Goal: Task Accomplishment & Management: Manage account settings

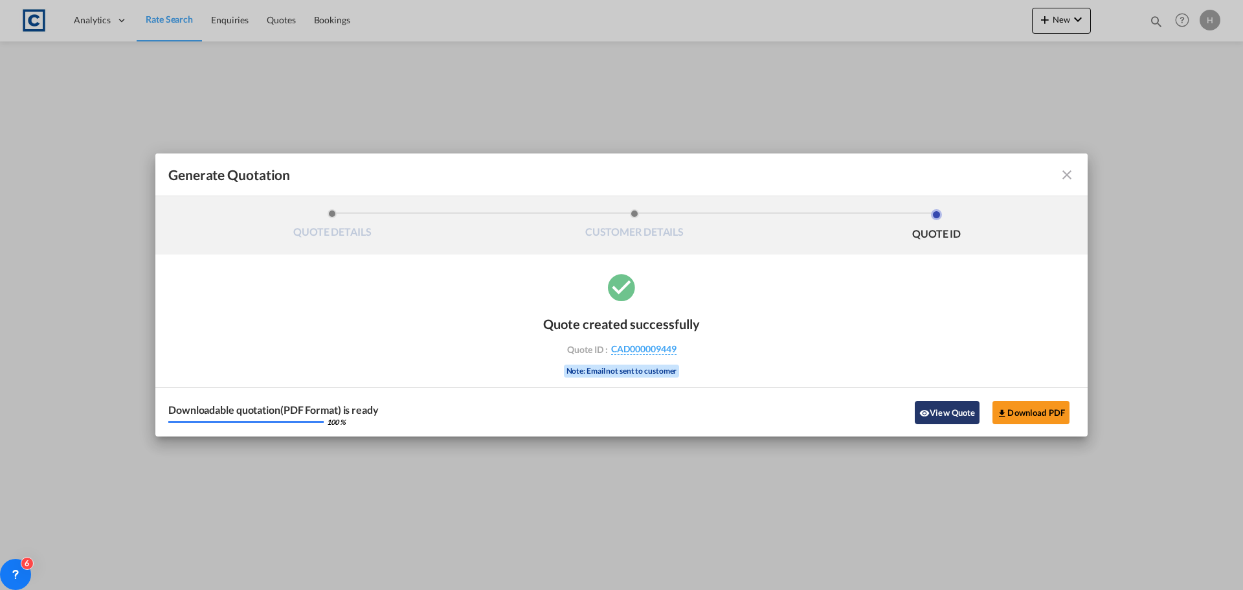
click at [952, 412] on button "View Quote" at bounding box center [947, 412] width 65 height 23
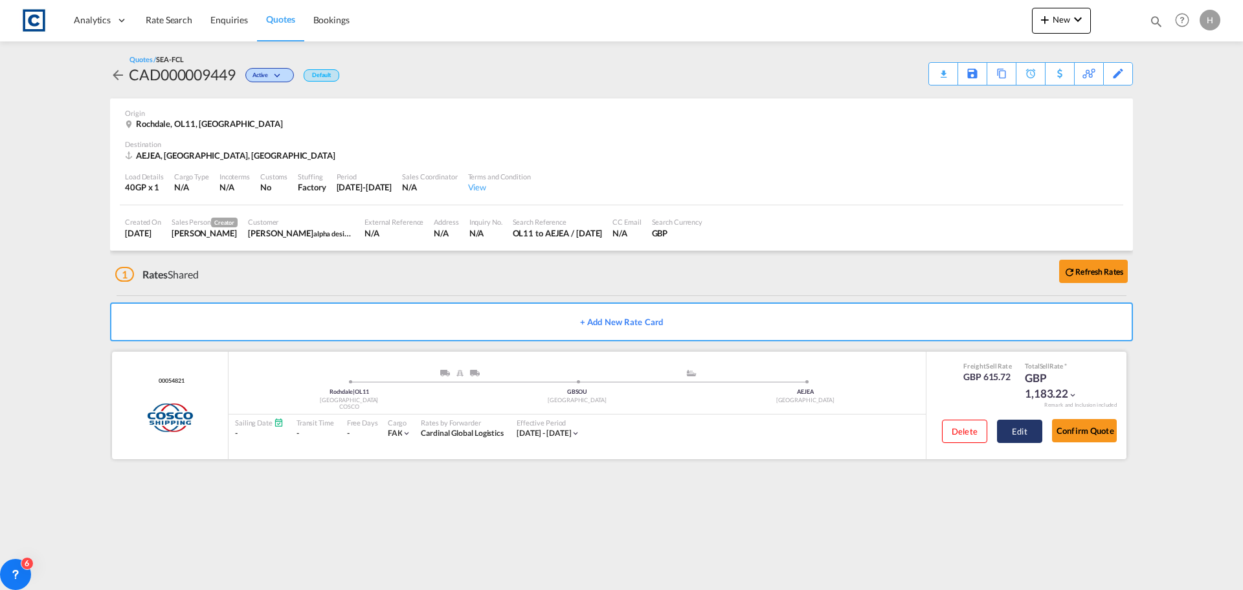
click at [1019, 437] on button "Edit" at bounding box center [1019, 430] width 45 height 23
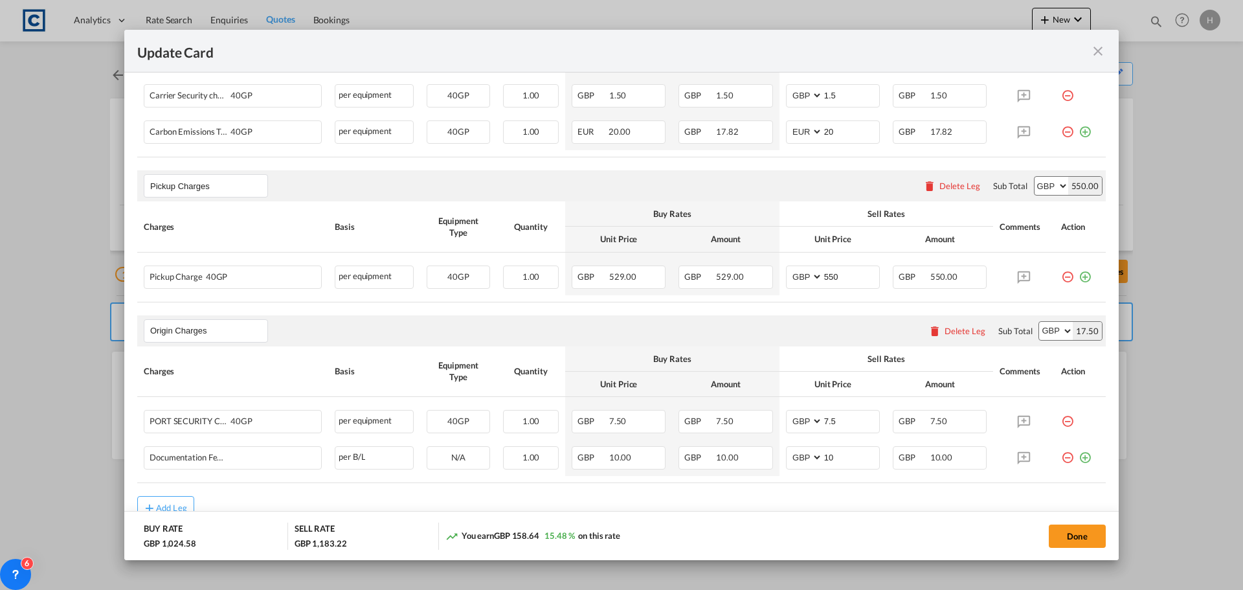
scroll to position [575, 0]
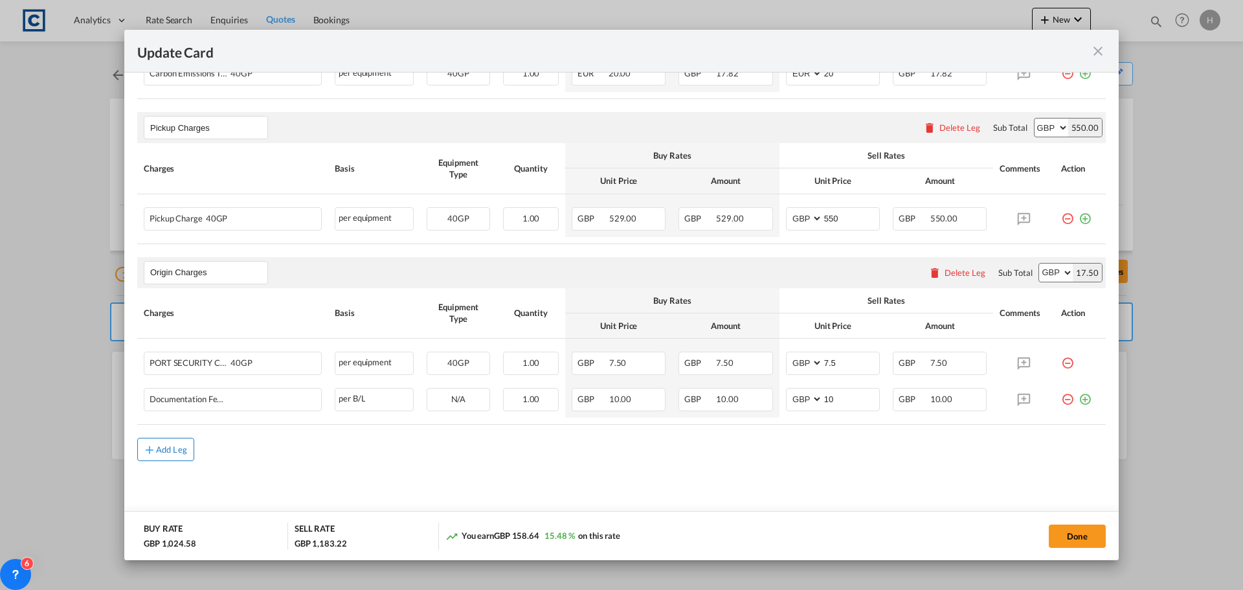
click at [168, 449] on div "Add Leg" at bounding box center [171, 449] width 31 height 8
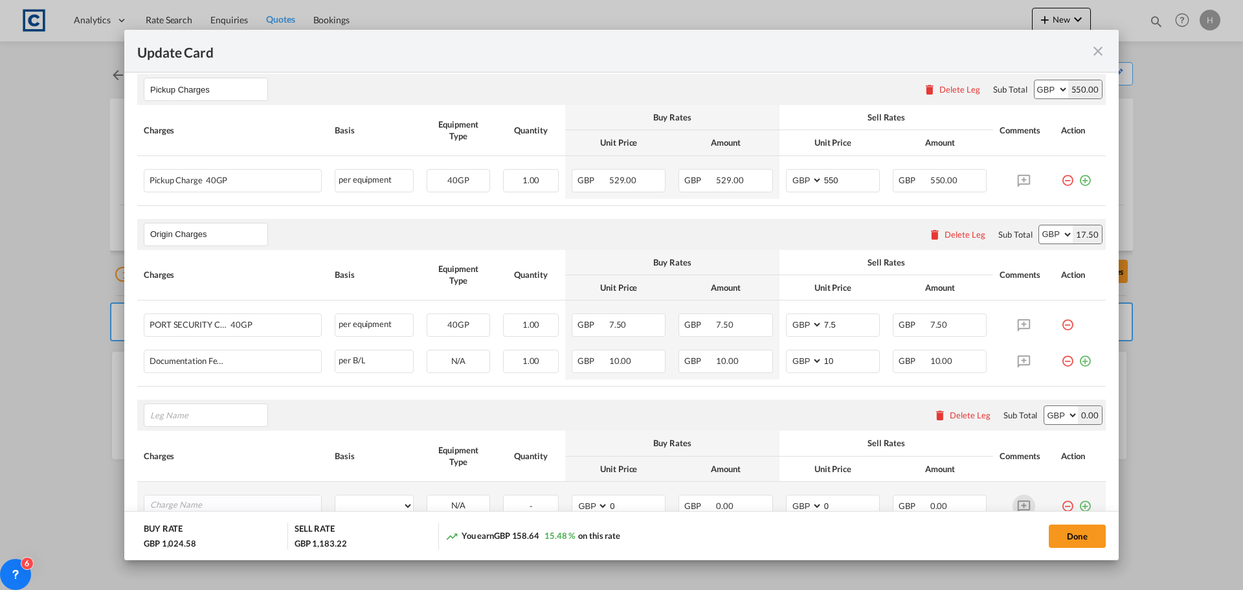
scroll to position [705, 0]
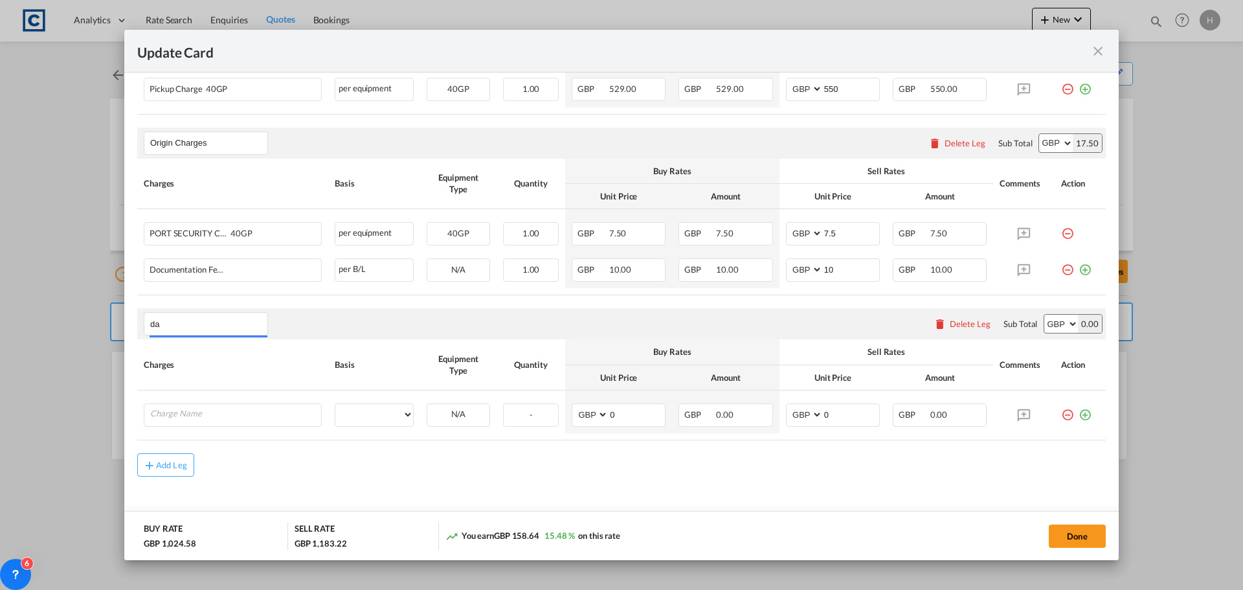
type input "d"
type input "DAP"
click at [223, 421] on input "Charge Name" at bounding box center [235, 413] width 171 height 19
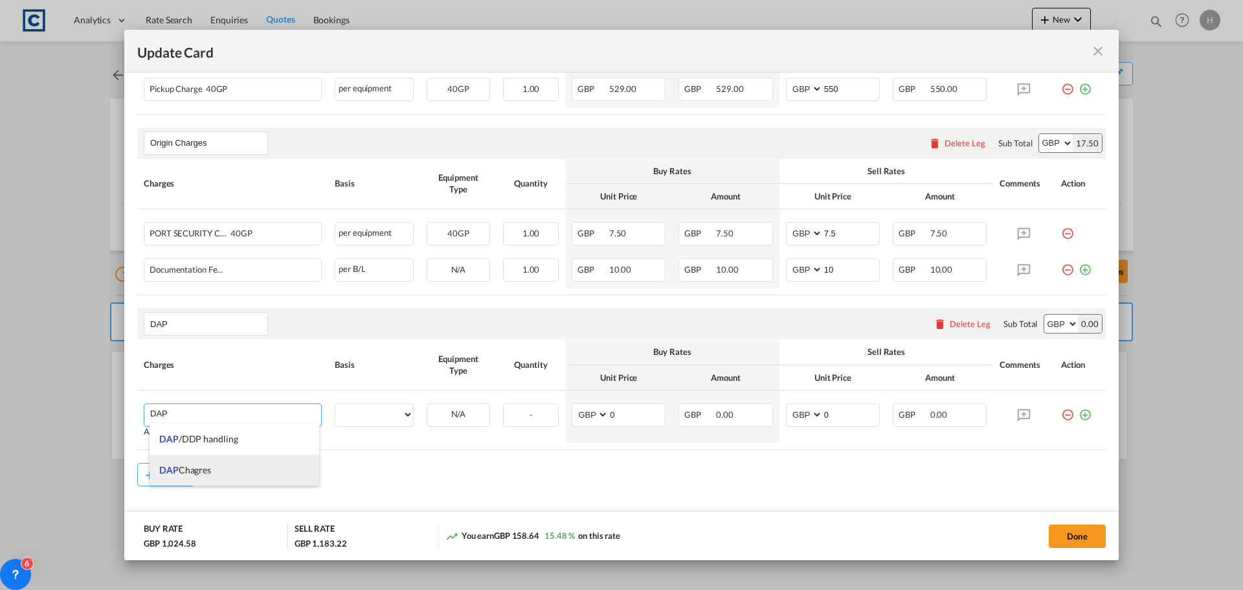
click at [284, 461] on li "DAP Chagres" at bounding box center [235, 469] width 170 height 31
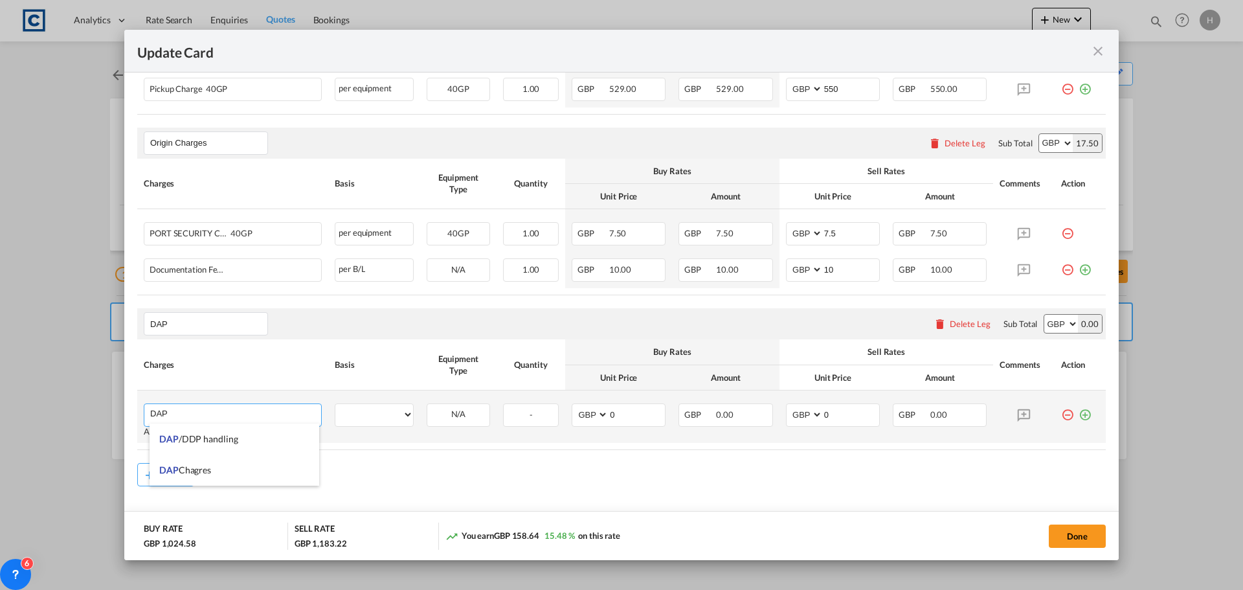
type input "DAP Chagres"
select select "per equipment"
click at [457, 411] on select "40GP" at bounding box center [458, 414] width 62 height 17
select select "40GP"
click at [427, 406] on select "40GP" at bounding box center [458, 414] width 62 height 17
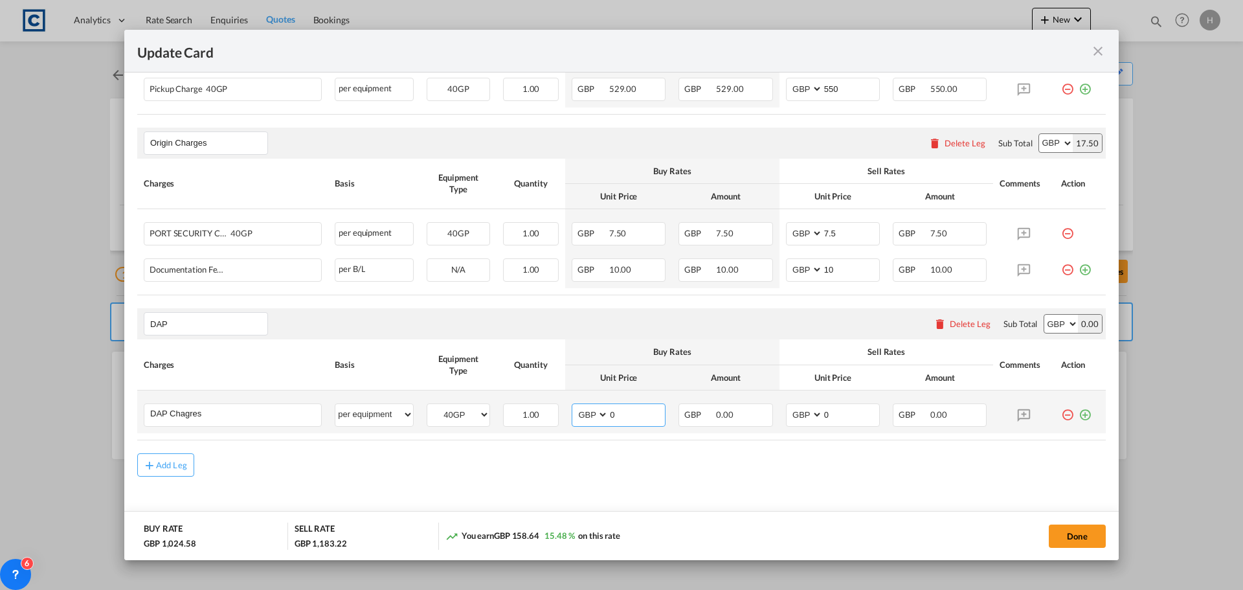
click at [617, 411] on input "0" at bounding box center [636, 413] width 56 height 19
drag, startPoint x: 617, startPoint y: 414, endPoint x: 594, endPoint y: 411, distance: 24.1
click at [594, 411] on md-input-container "AED AFN ALL AMD ANG AOA ARS AUD AWG AZN BAM BBD BDT BGN BHD BIF BMD BND [PERSON…" at bounding box center [619, 414] width 94 height 23
click at [590, 414] on select "AED AFN ALL AMD ANG AOA ARS AUD AWG AZN BAM BBD BDT BGN BHD BIF BMD BND [PERSON…" at bounding box center [591, 414] width 34 height 17
select select "string:USD"
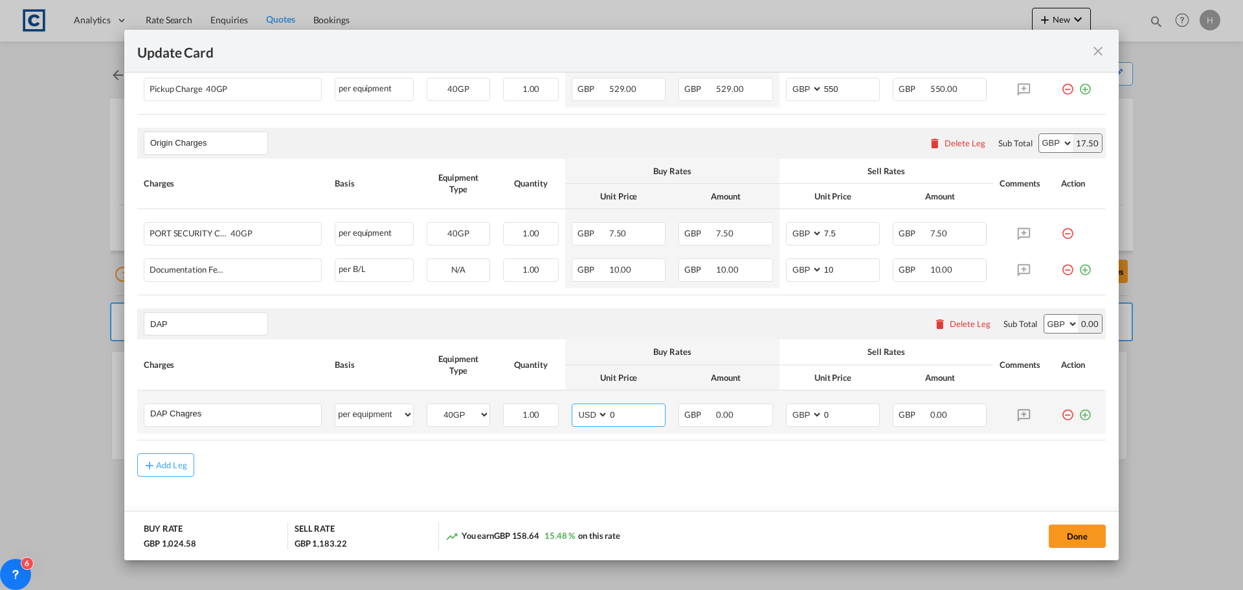
click at [574, 406] on select "AED AFN ALL AMD ANG AOA ARS AUD AWG AZN BAM BBD BDT BGN BHD BIF BMD BND [PERSON…" at bounding box center [591, 414] width 34 height 17
click at [642, 415] on input "0" at bounding box center [636, 413] width 56 height 19
type input "927"
click at [693, 415] on span "GBP" at bounding box center [699, 414] width 30 height 10
drag, startPoint x: 836, startPoint y: 416, endPoint x: 800, endPoint y: 412, distance: 36.5
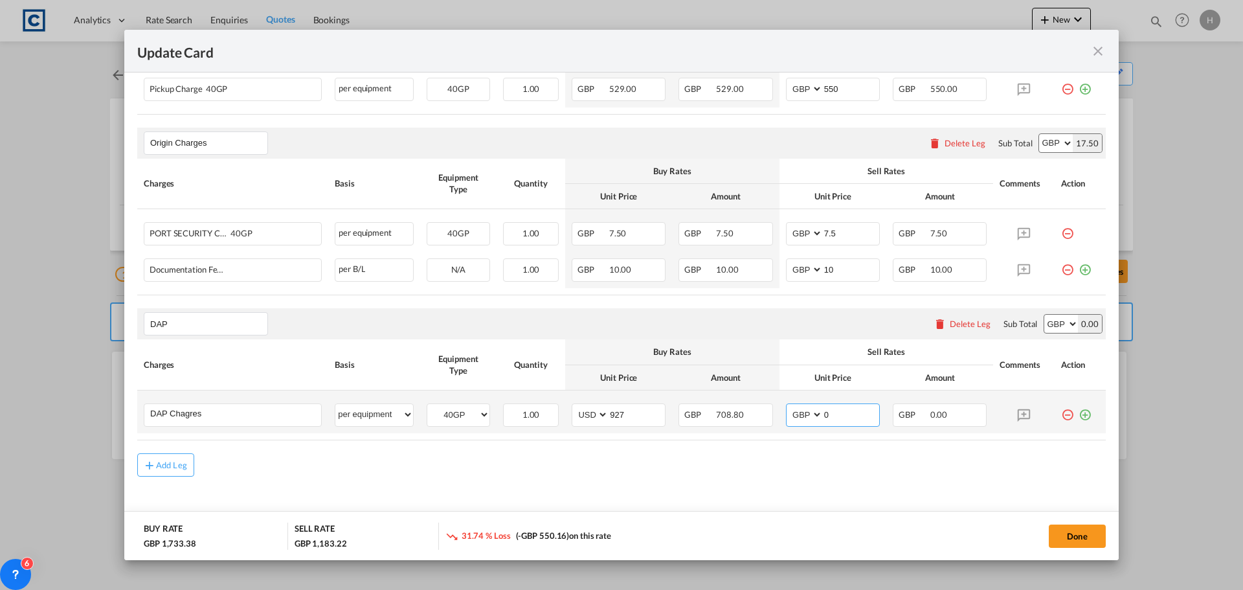
click at [800, 412] on md-input-container "AED AFN ALL AMD ANG AOA ARS AUD AWG AZN BAM BBD BDT BGN BHD BIF BMD BND [PERSON…" at bounding box center [833, 414] width 94 height 23
click at [793, 420] on select "AED AFN ALL AMD ANG AOA ARS AUD AWG AZN BAM BBD BDT BGN BHD BIF BMD BND [PERSON…" at bounding box center [805, 414] width 34 height 17
select select "string:USD"
click at [788, 406] on select "AED AFN ALL AMD ANG AOA ARS AUD AWG AZN BAM BBD BDT BGN BHD BIF BMD BND [PERSON…" at bounding box center [805, 414] width 34 height 17
click at [833, 409] on input "0" at bounding box center [851, 413] width 56 height 19
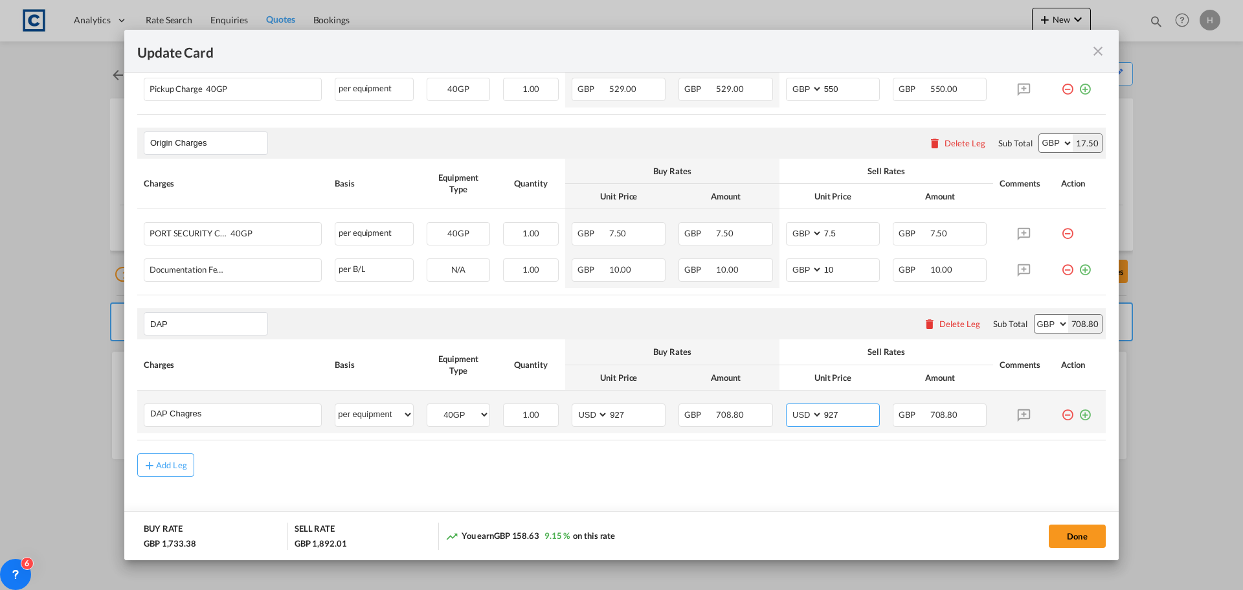
type input "927"
click at [912, 467] on div "Add Leg" at bounding box center [621, 464] width 968 height 23
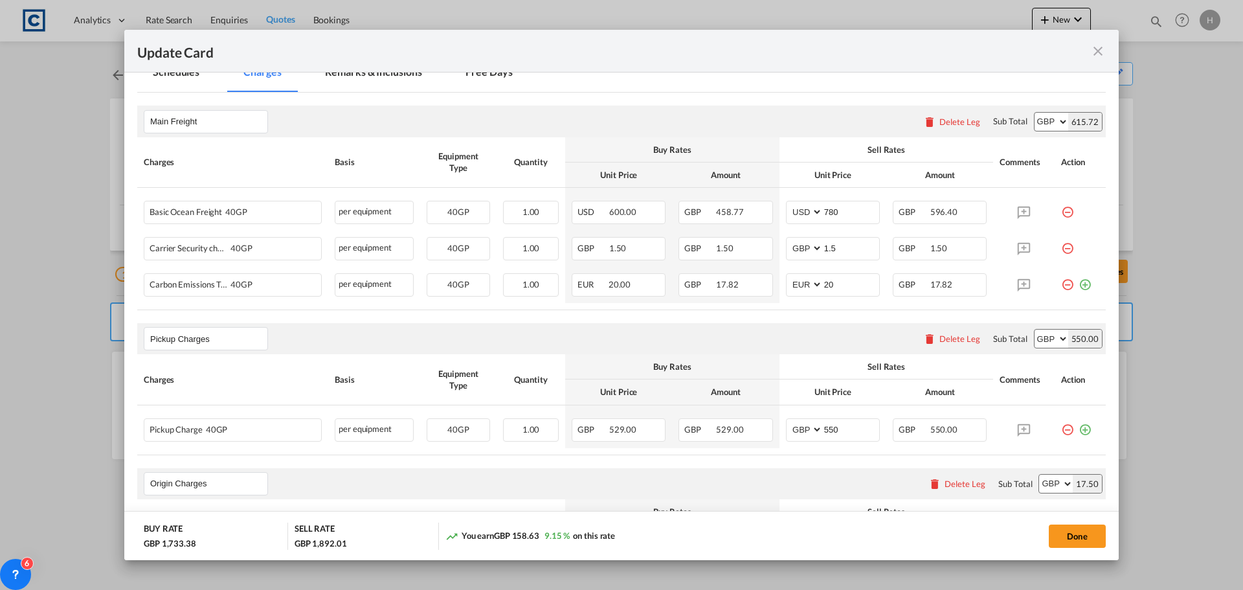
scroll to position [317, 0]
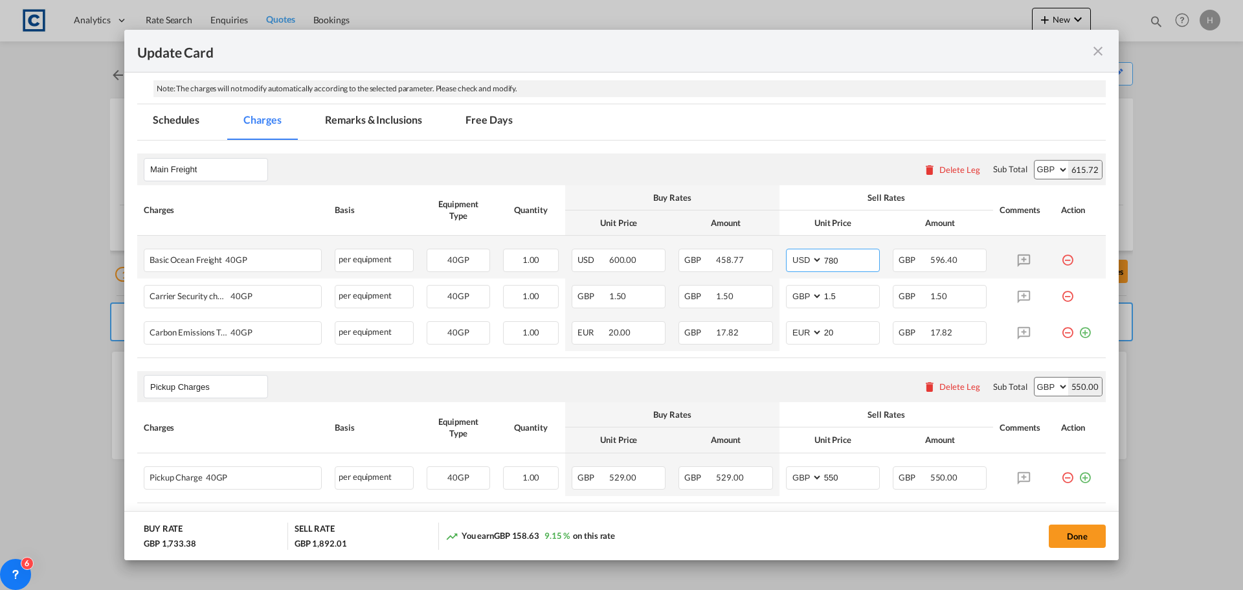
click at [826, 259] on input "780" at bounding box center [851, 258] width 56 height 19
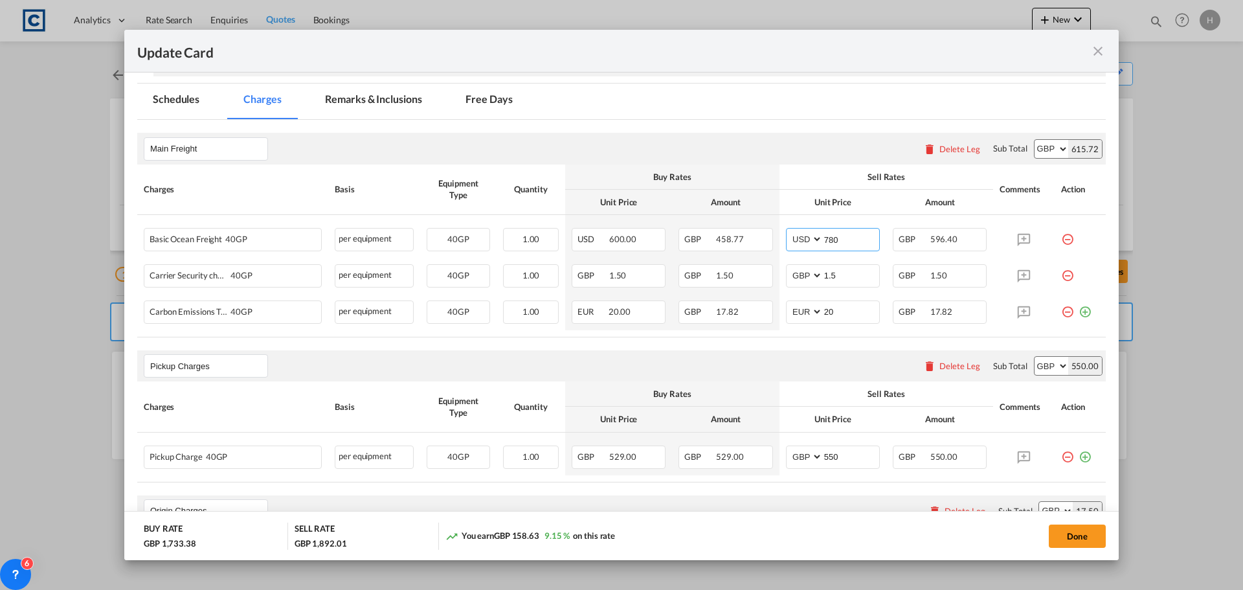
scroll to position [332, 0]
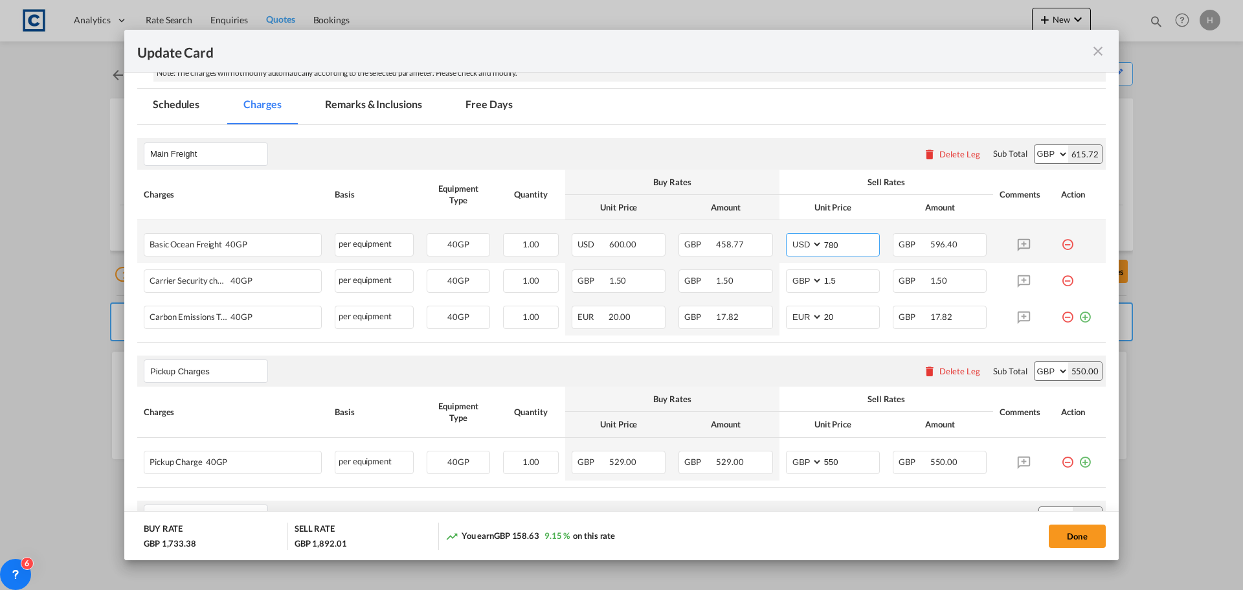
drag, startPoint x: 832, startPoint y: 241, endPoint x: 816, endPoint y: 242, distance: 16.2
click at [823, 242] on input "780" at bounding box center [851, 243] width 56 height 19
type input "800"
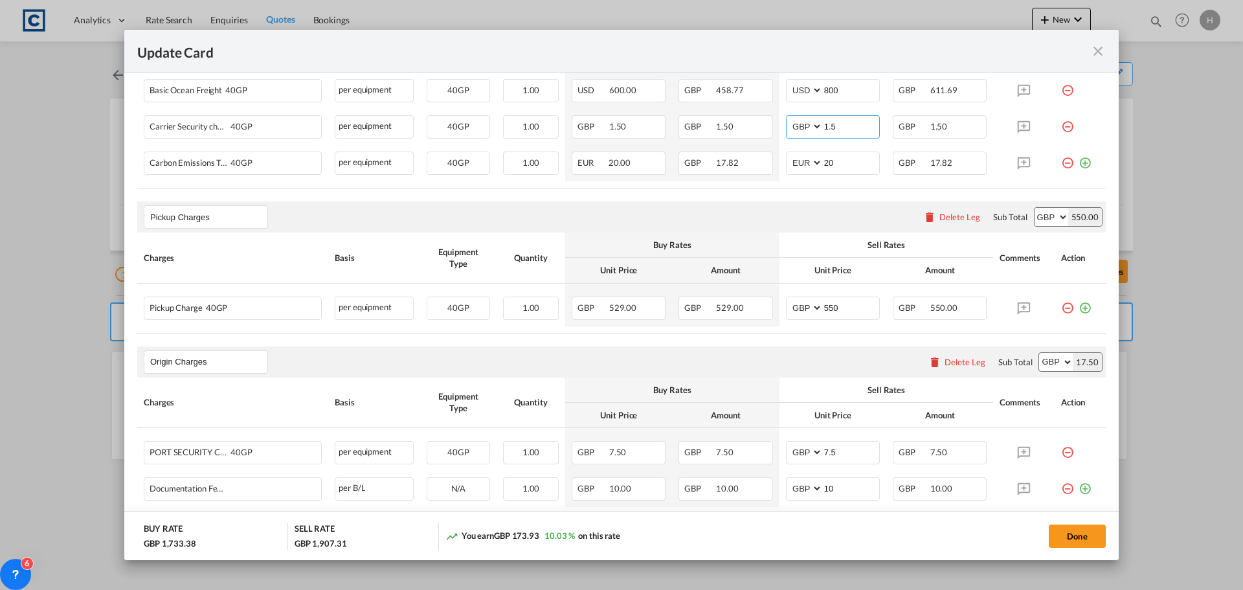
scroll to position [526, 0]
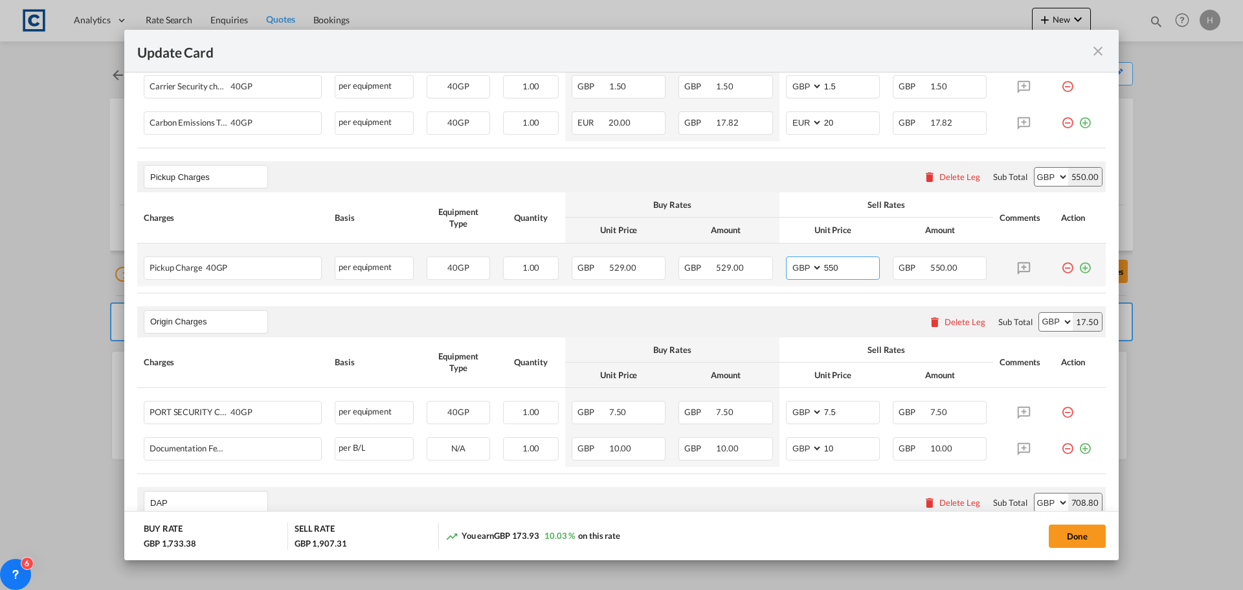
click at [823, 267] on input "550" at bounding box center [851, 266] width 56 height 19
type input "570"
click at [808, 317] on div "Origin Charges Please enter leg name Leg Name Already Exists Delete Leg Sub Tot…" at bounding box center [621, 321] width 968 height 31
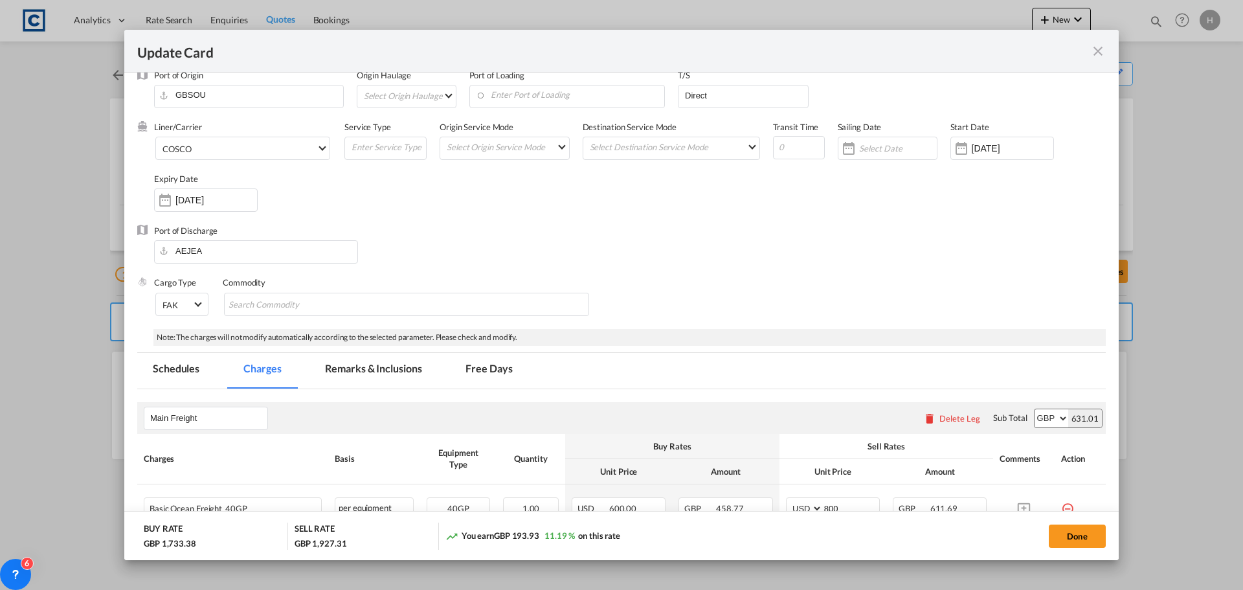
scroll to position [0, 0]
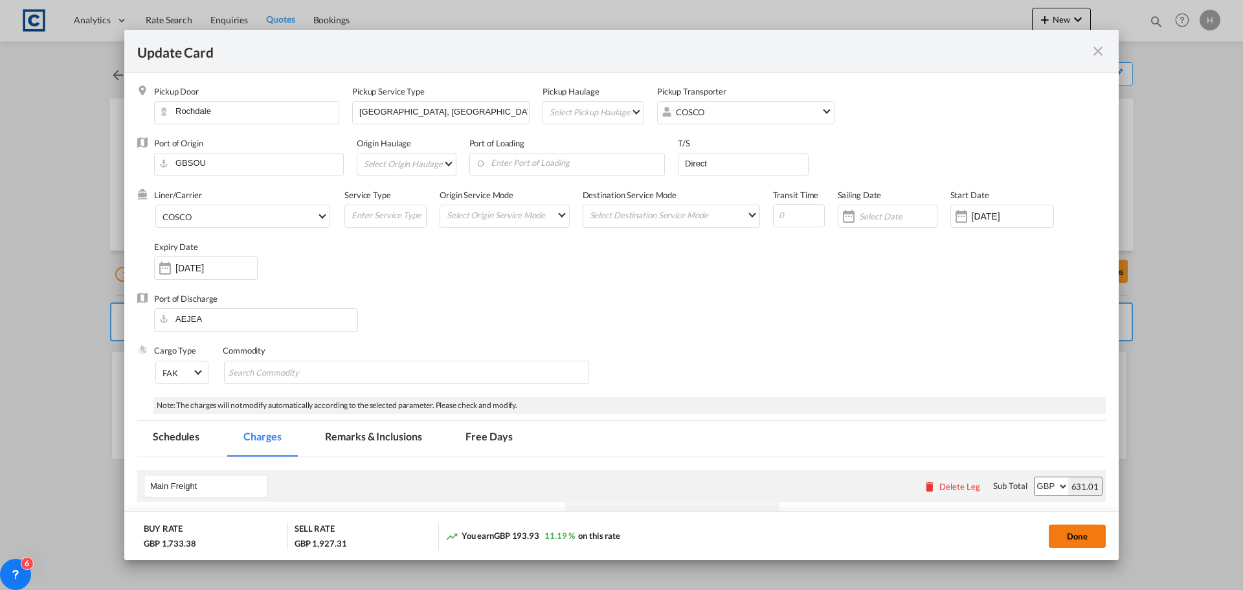
click at [1073, 529] on button "Done" at bounding box center [1077, 535] width 57 height 23
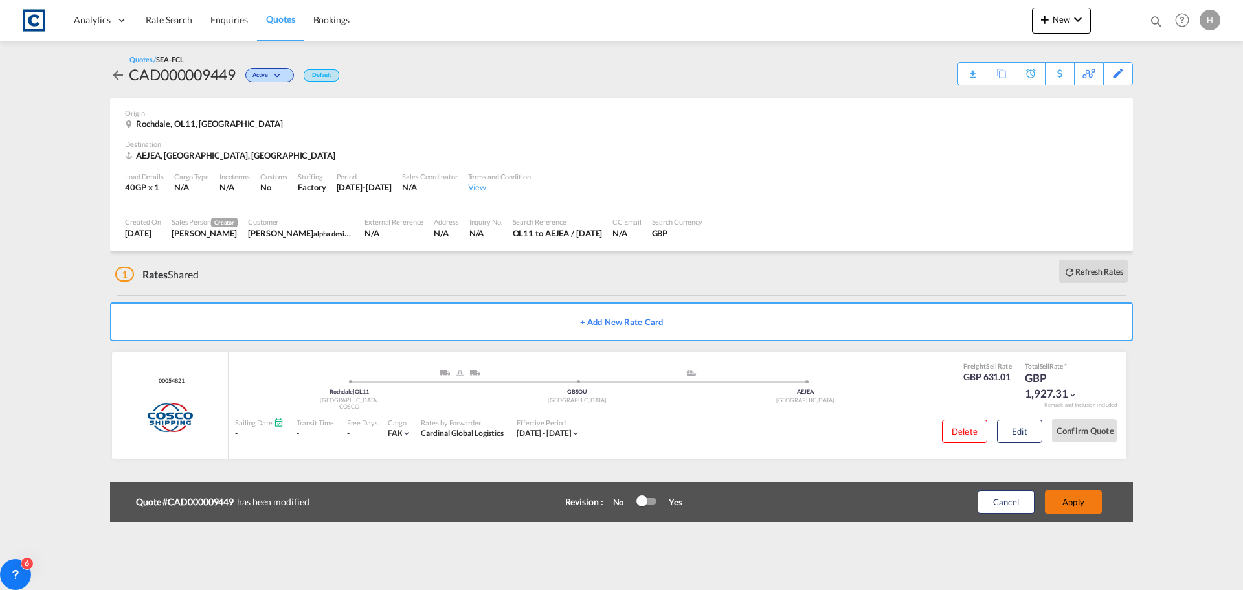
click at [1084, 503] on button "Apply" at bounding box center [1073, 501] width 57 height 23
